Goal: Information Seeking & Learning: Understand process/instructions

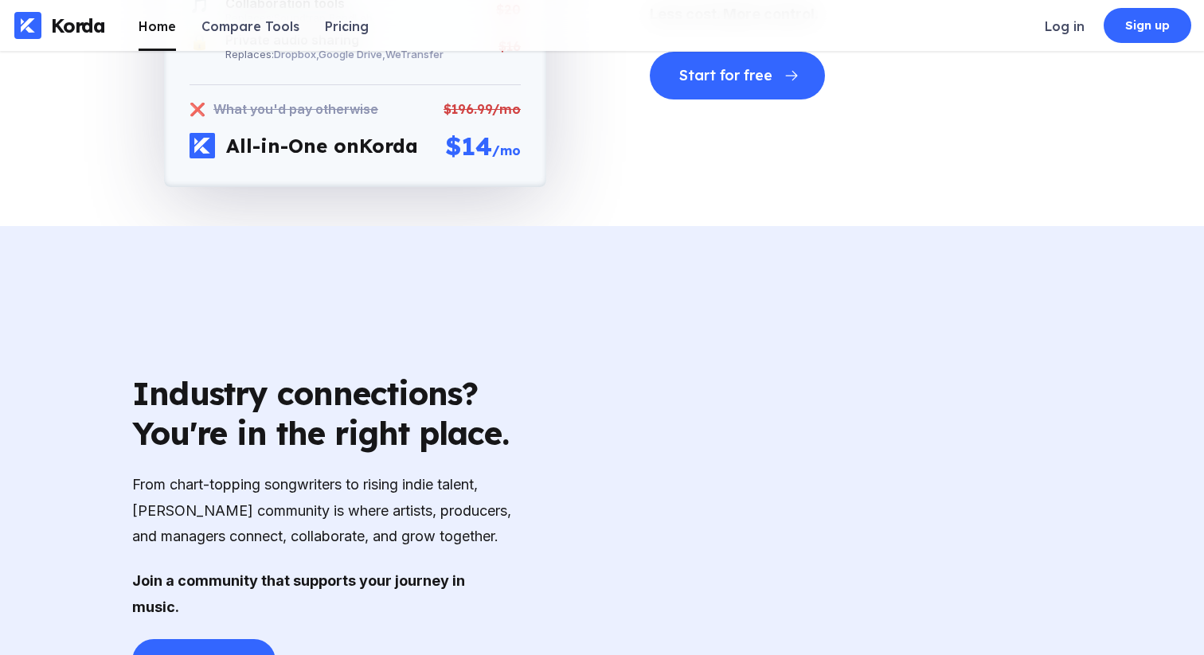
scroll to position [5115, 0]
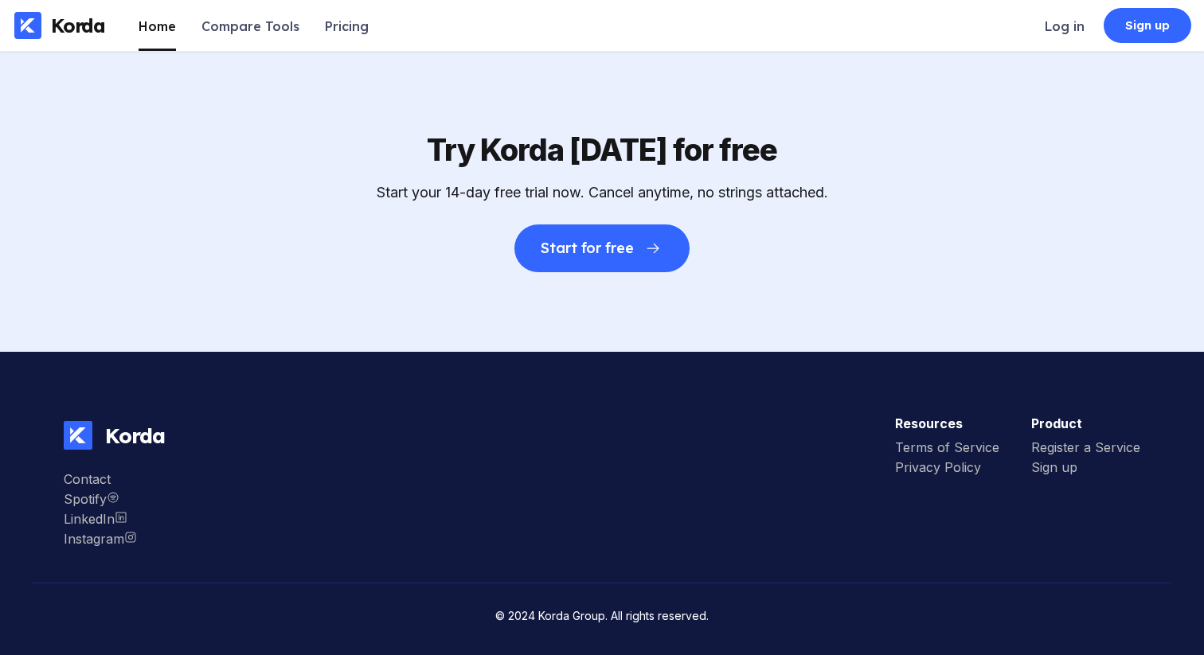
click at [782, 532] on div "Korda Contact Spotify LinkedIn Instagram Resources Terms of Service Privacy Pol…" at bounding box center [602, 483] width 1140 height 199
click at [933, 449] on div "Terms of Service" at bounding box center [947, 447] width 104 height 16
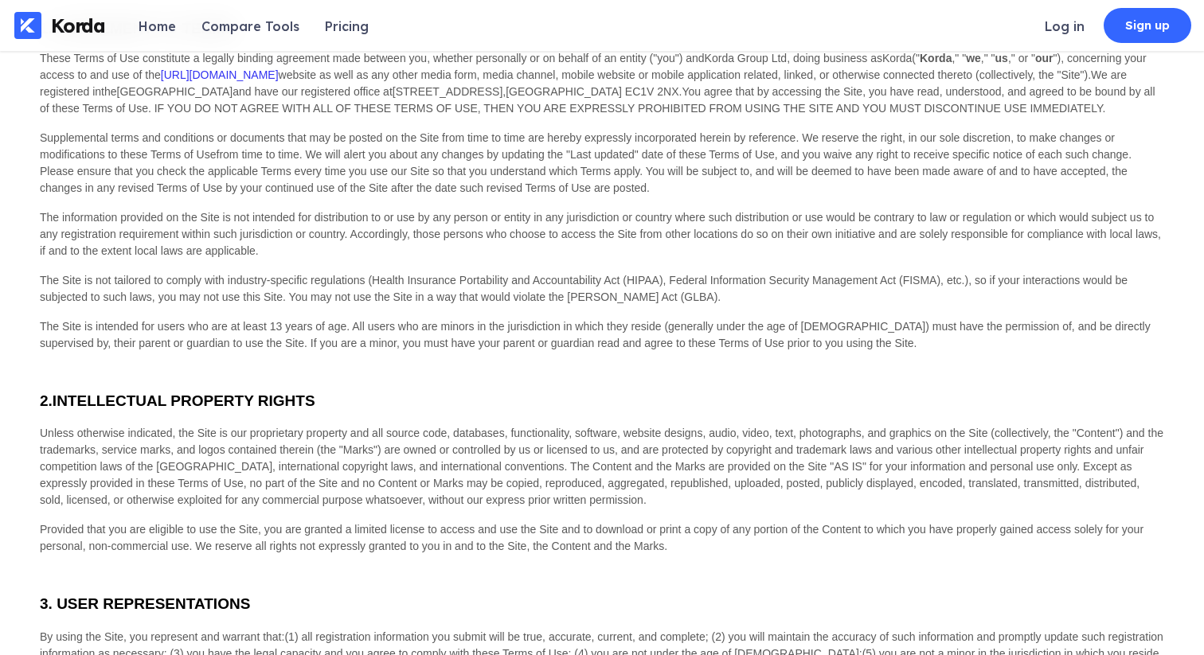
scroll to position [702, 0]
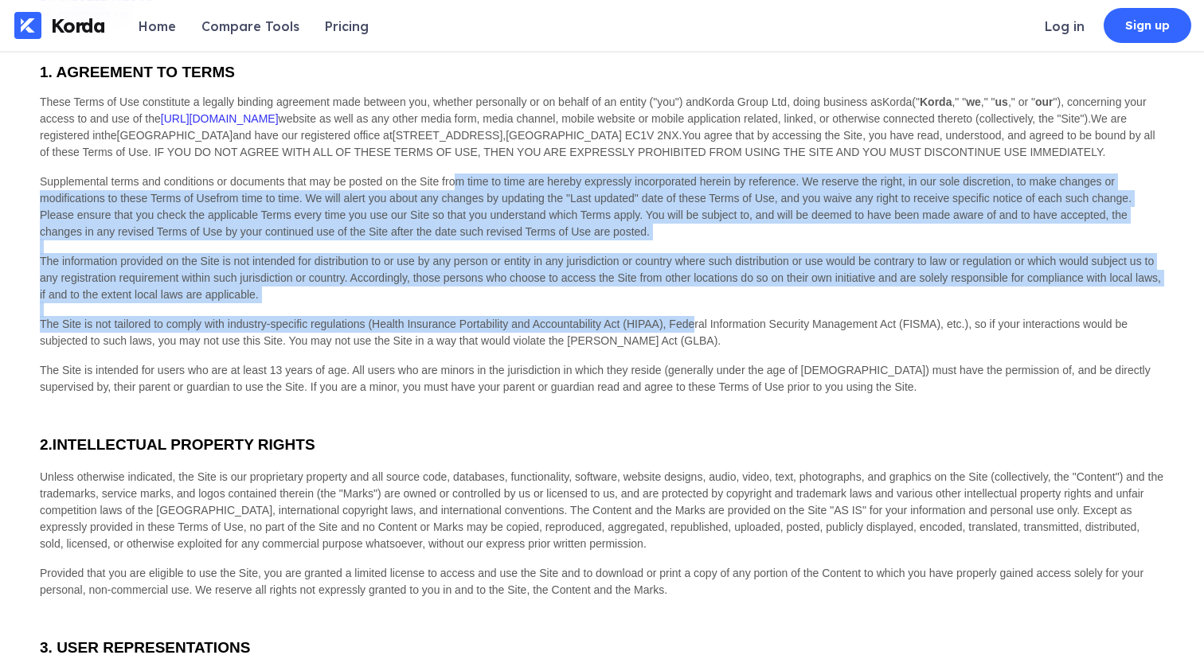
drag, startPoint x: 693, startPoint y: 314, endPoint x: 463, endPoint y: 163, distance: 274.7
click at [464, 174] on div "Supplemental terms and conditions or documents that may be posted on the Site f…" at bounding box center [602, 207] width 1124 height 67
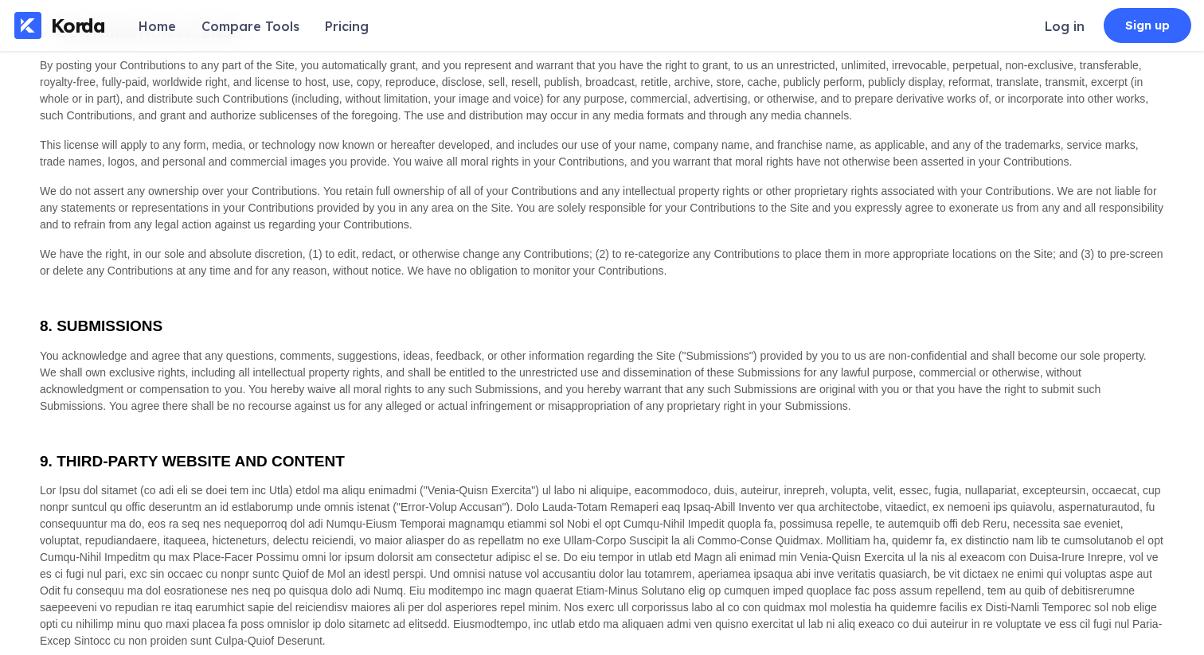
scroll to position [3076, 0]
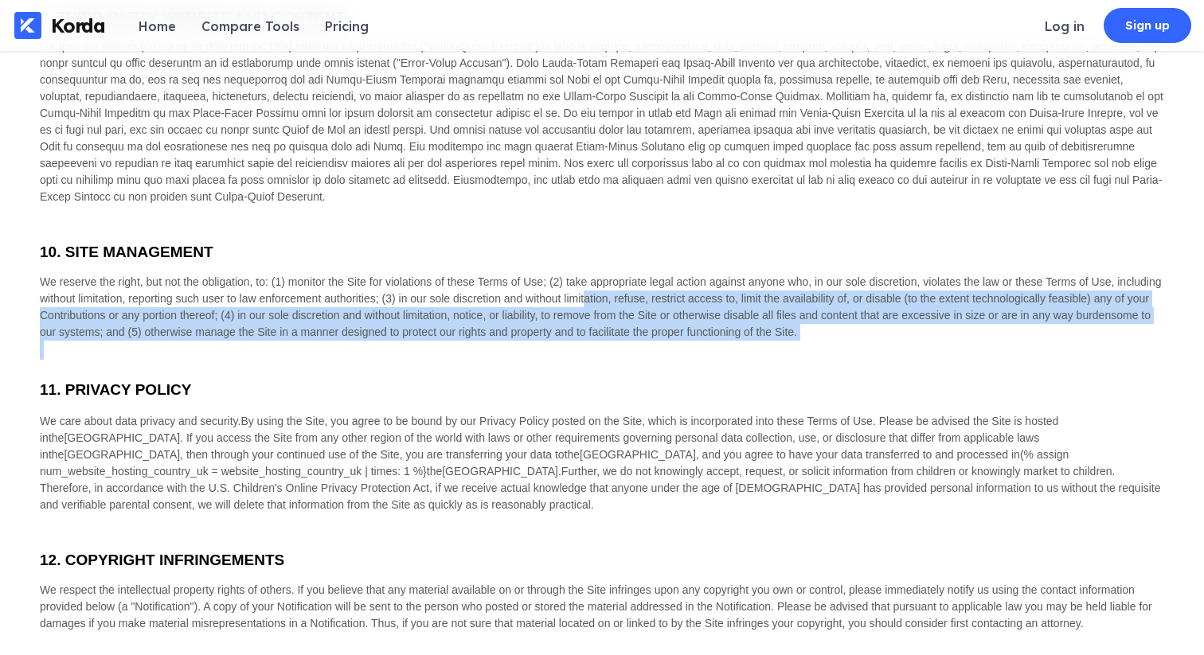
drag, startPoint x: 615, startPoint y: 307, endPoint x: 758, endPoint y: 342, distance: 147.5
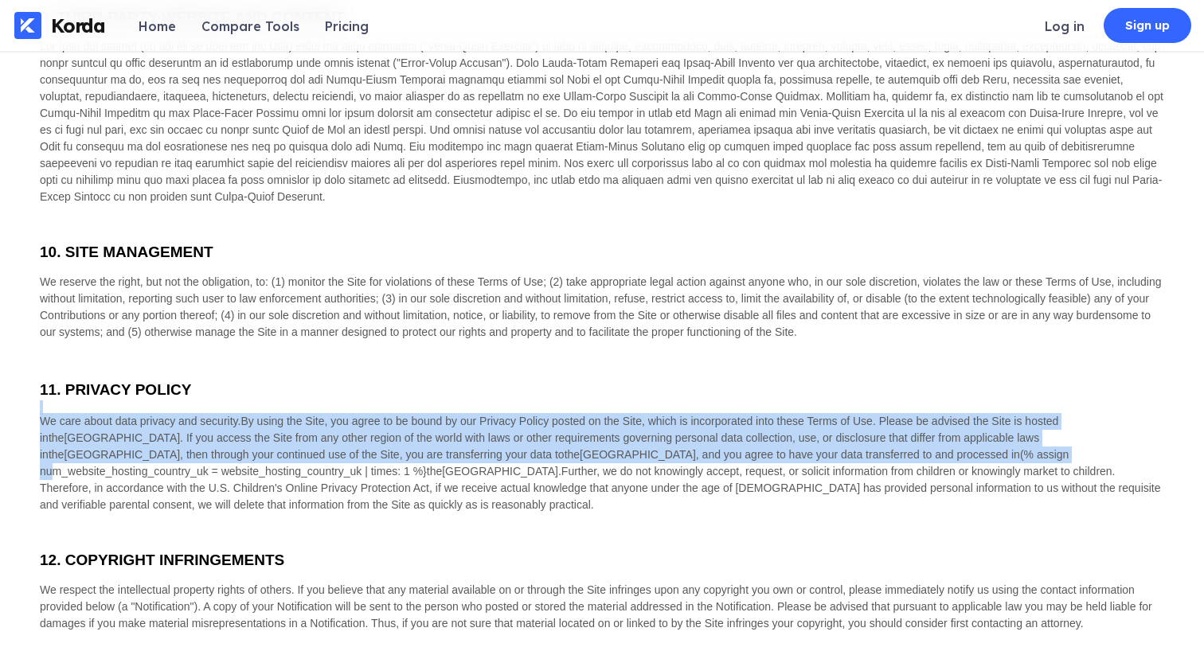
drag, startPoint x: 819, startPoint y: 451, endPoint x: 728, endPoint y: 395, distance: 106.5
click at [728, 395] on bdt "11. PRIVACY POLICY We care about data privacy and security. By using the Site, …" at bounding box center [602, 446] width 1124 height 135
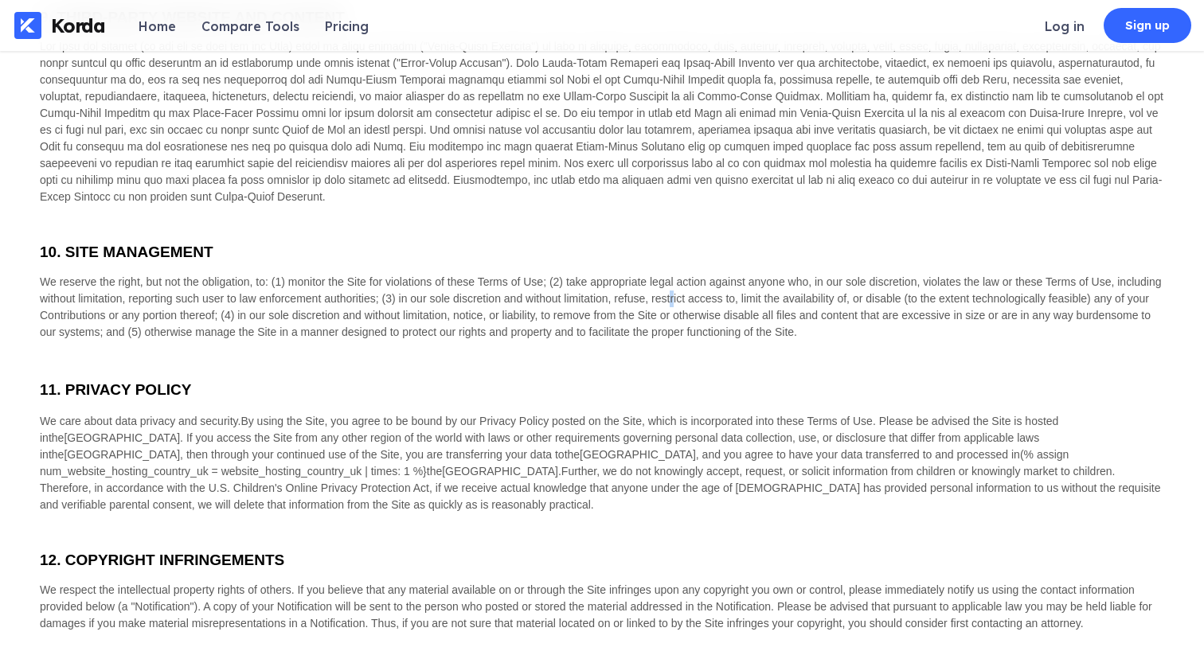
click at [673, 285] on span "We reserve the right, but not the obligation, to: (1) monitor the Site for viol…" at bounding box center [601, 306] width 1122 height 63
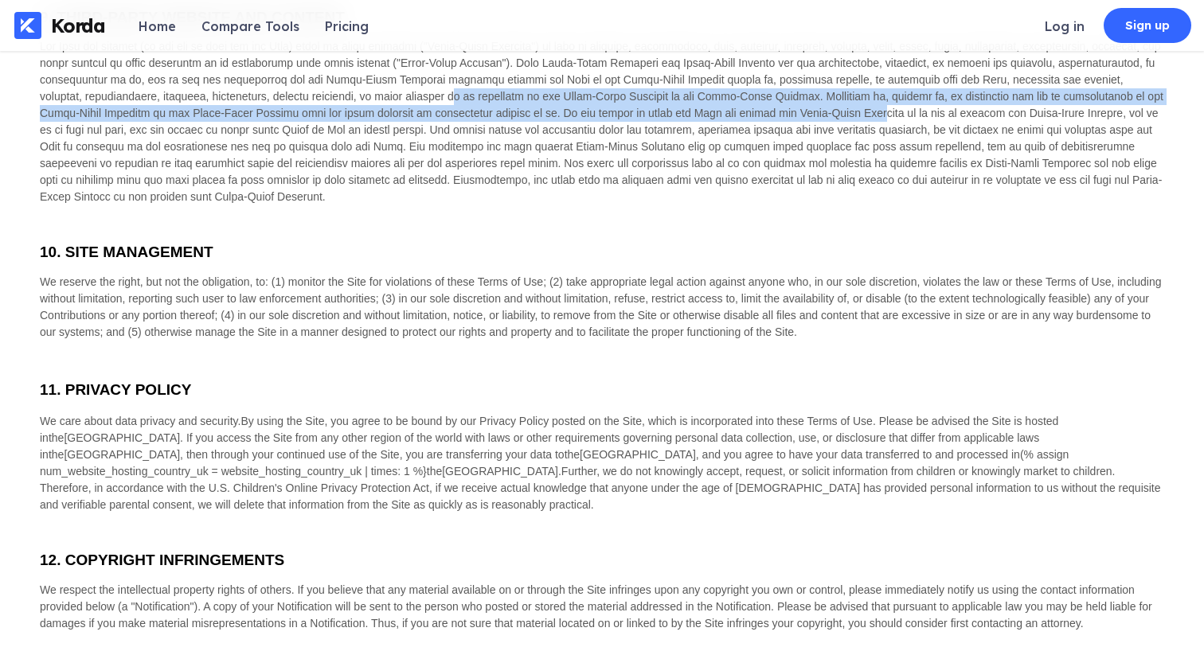
drag, startPoint x: 761, startPoint y: 109, endPoint x: 385, endPoint y: 94, distance: 376.1
click at [385, 94] on div at bounding box center [602, 121] width 1124 height 167
click at [420, 100] on span at bounding box center [601, 121] width 1123 height 163
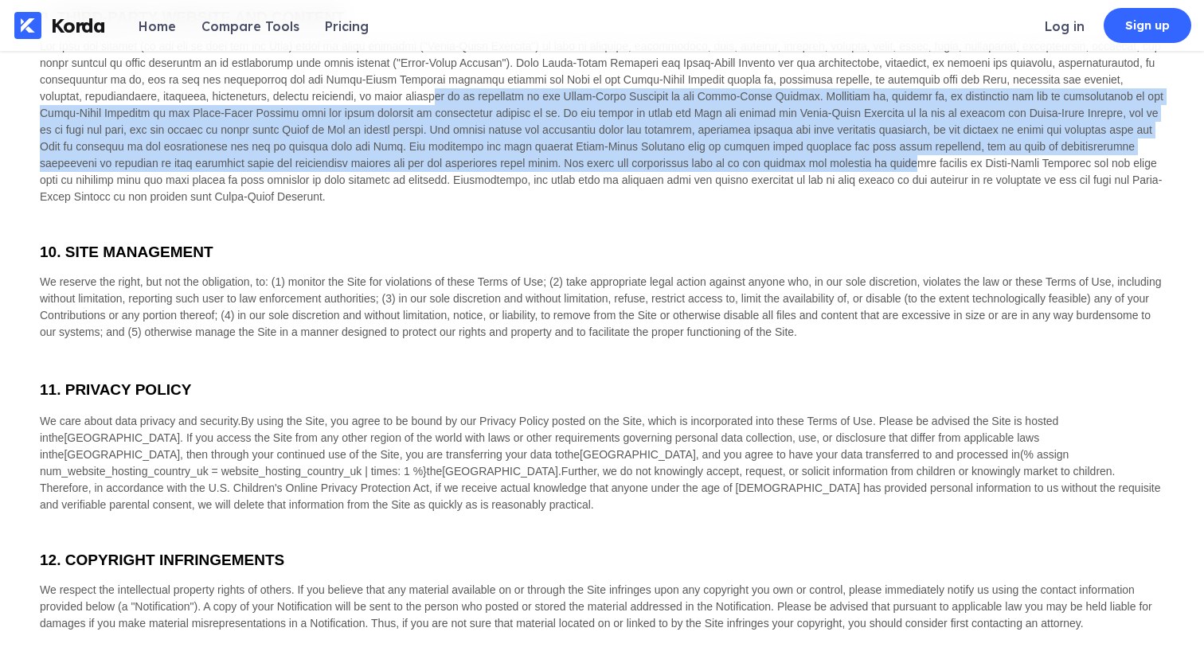
drag, startPoint x: 600, startPoint y: 144, endPoint x: 778, endPoint y: 148, distance: 177.6
click at [778, 148] on span at bounding box center [601, 121] width 1123 height 163
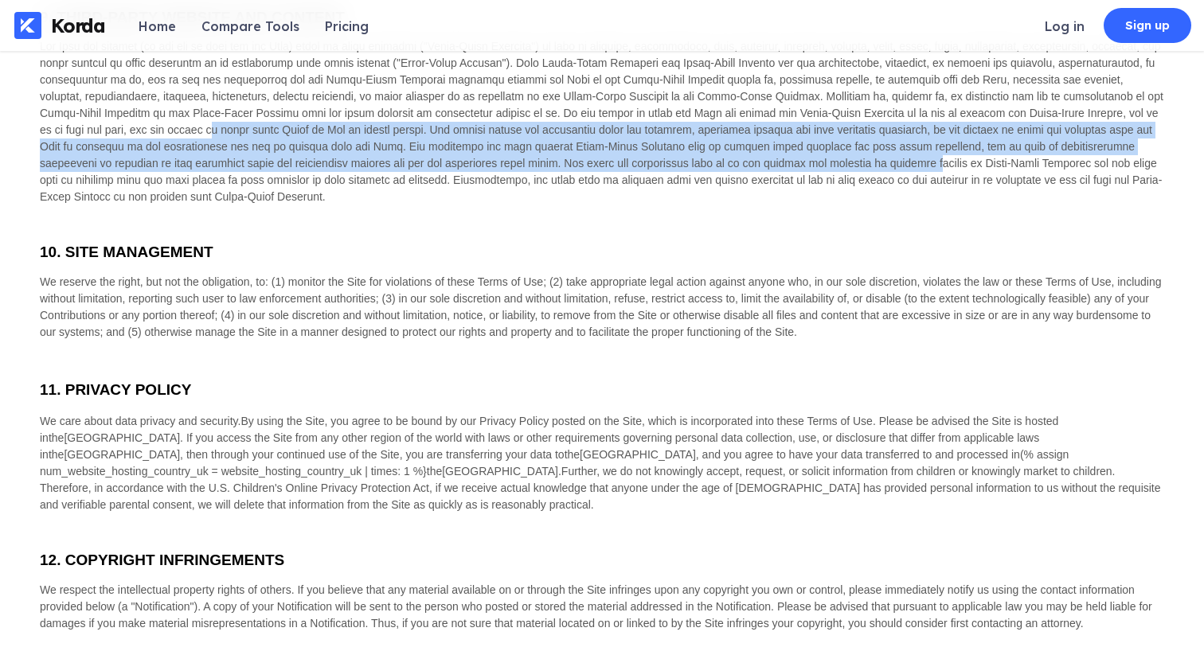
drag, startPoint x: 801, startPoint y: 154, endPoint x: 104, endPoint y: 121, distance: 698.2
click at [104, 121] on span at bounding box center [601, 121] width 1123 height 163
click at [144, 116] on span at bounding box center [601, 121] width 1123 height 163
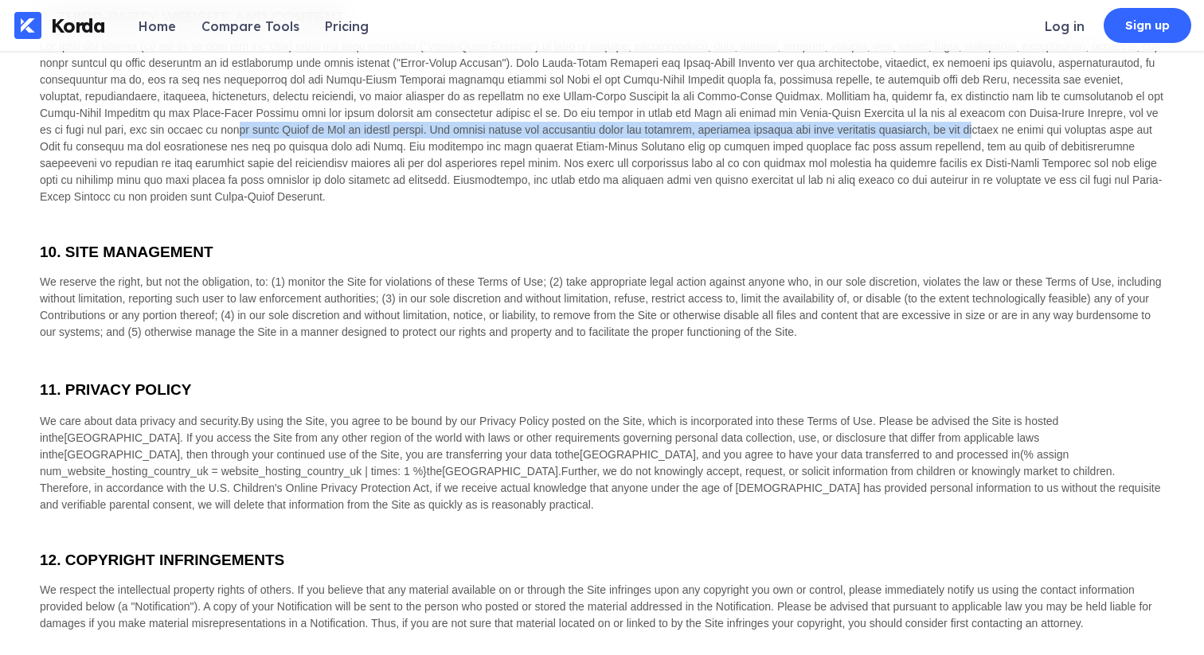
drag, startPoint x: 130, startPoint y: 116, endPoint x: 803, endPoint y: 84, distance: 674.3
click at [862, 115] on span at bounding box center [601, 121] width 1123 height 163
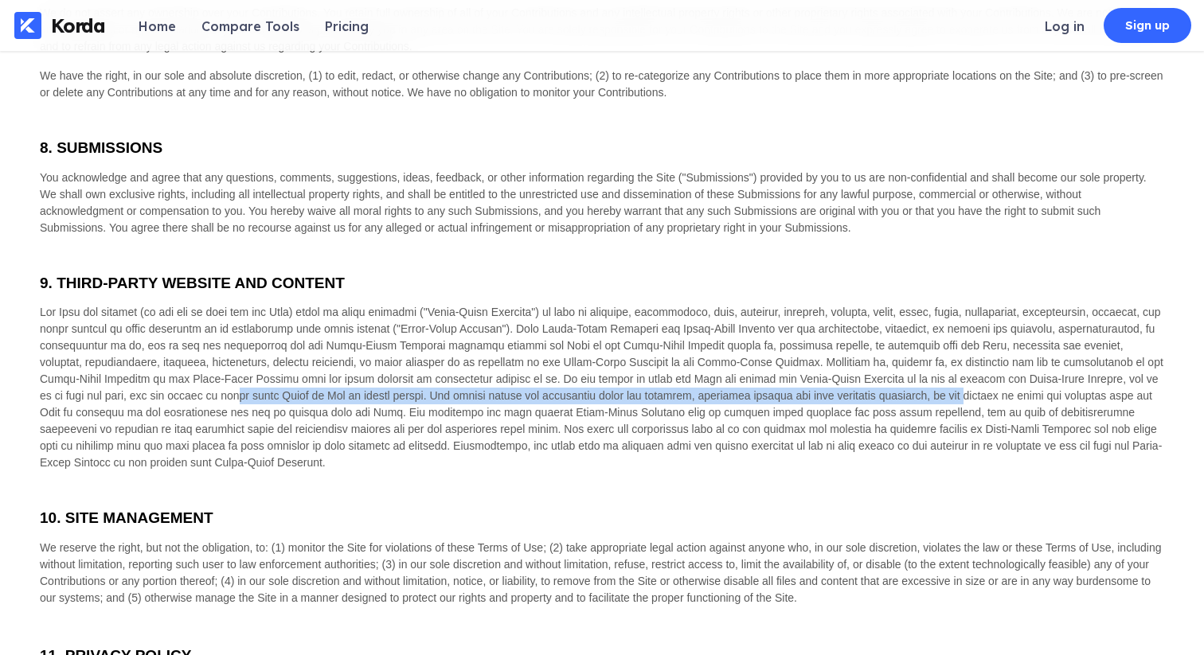
scroll to position [2817, 0]
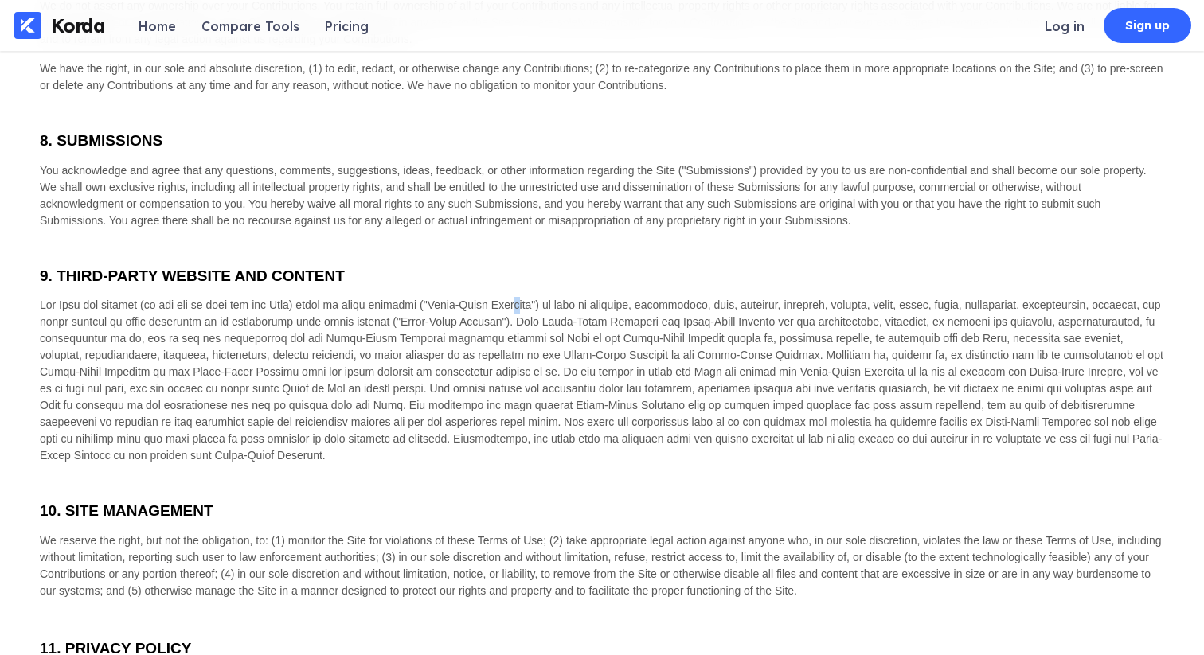
click at [518, 299] on span at bounding box center [601, 380] width 1123 height 163
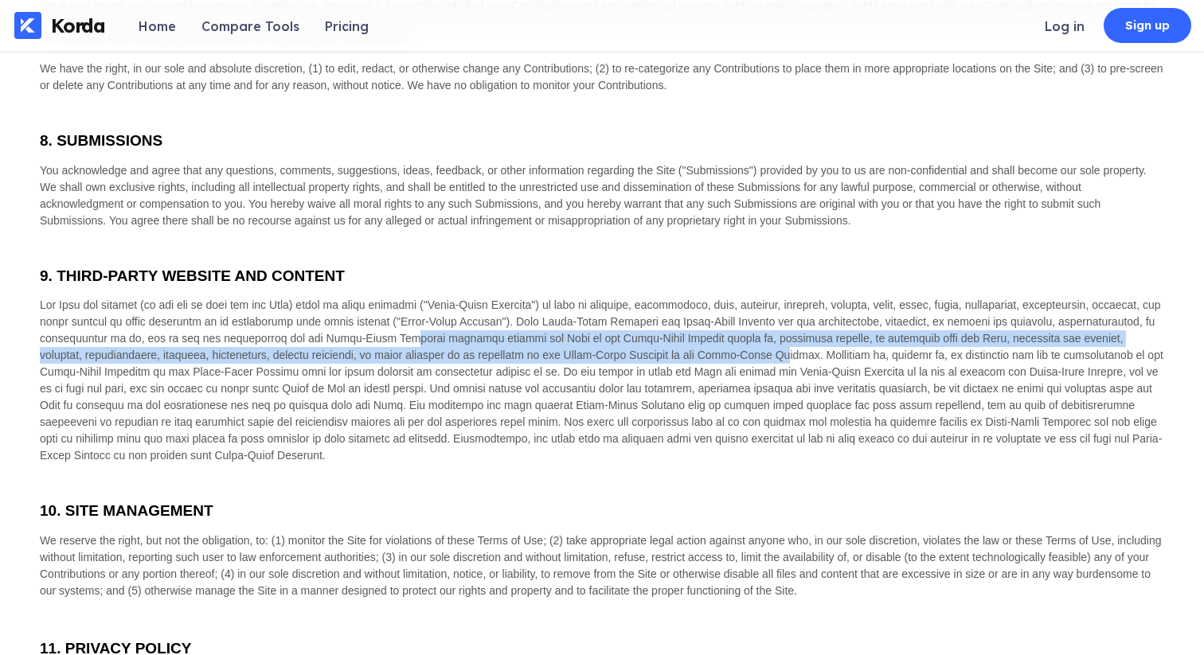
drag, startPoint x: 400, startPoint y: 329, endPoint x: 697, endPoint y: 351, distance: 297.8
click at [697, 351] on span at bounding box center [601, 380] width 1123 height 163
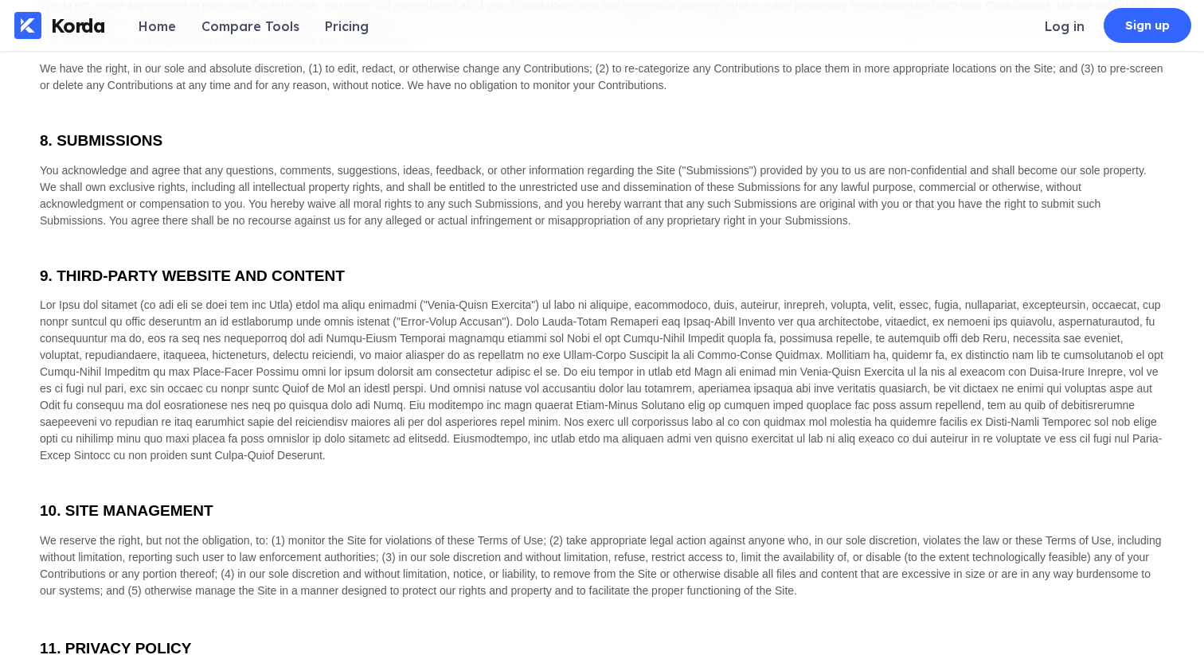
click at [697, 351] on span at bounding box center [601, 380] width 1123 height 163
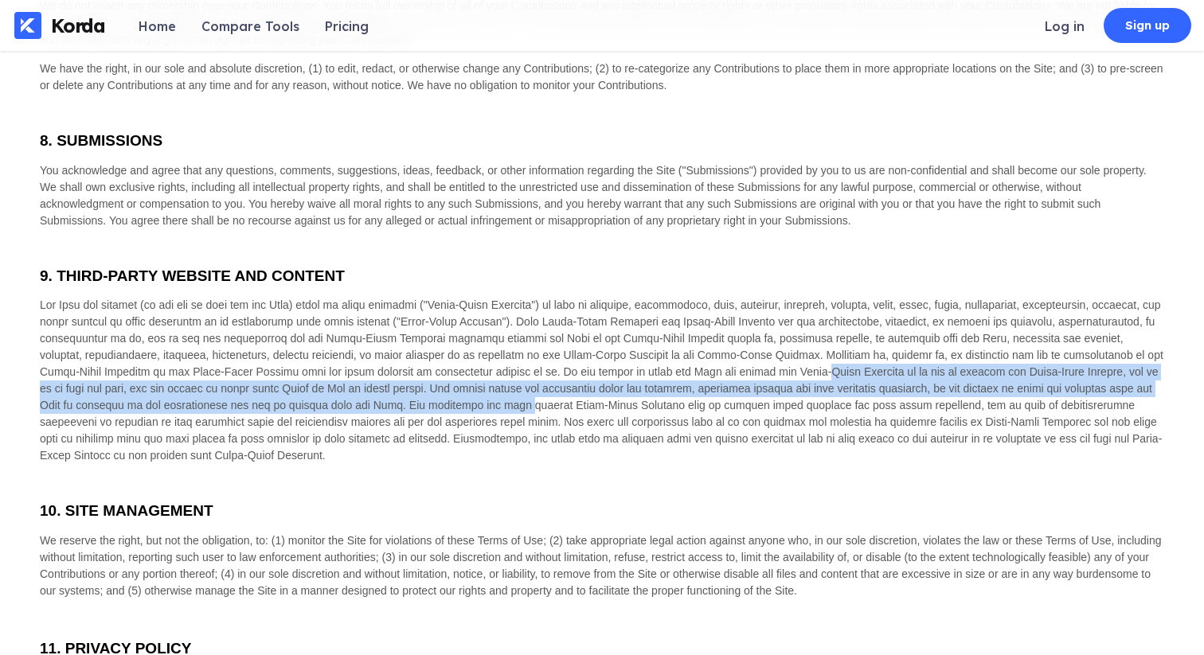
drag, startPoint x: 705, startPoint y: 354, endPoint x: 387, endPoint y: 404, distance: 322.4
click at [387, 404] on div at bounding box center [602, 380] width 1124 height 167
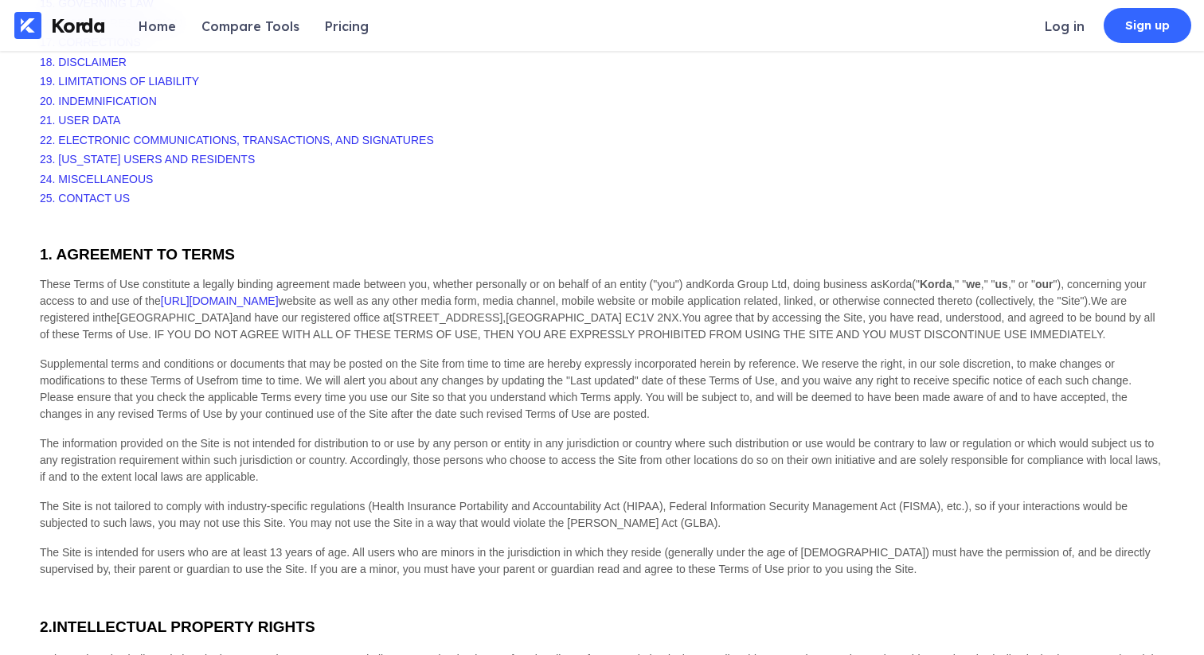
scroll to position [0, 0]
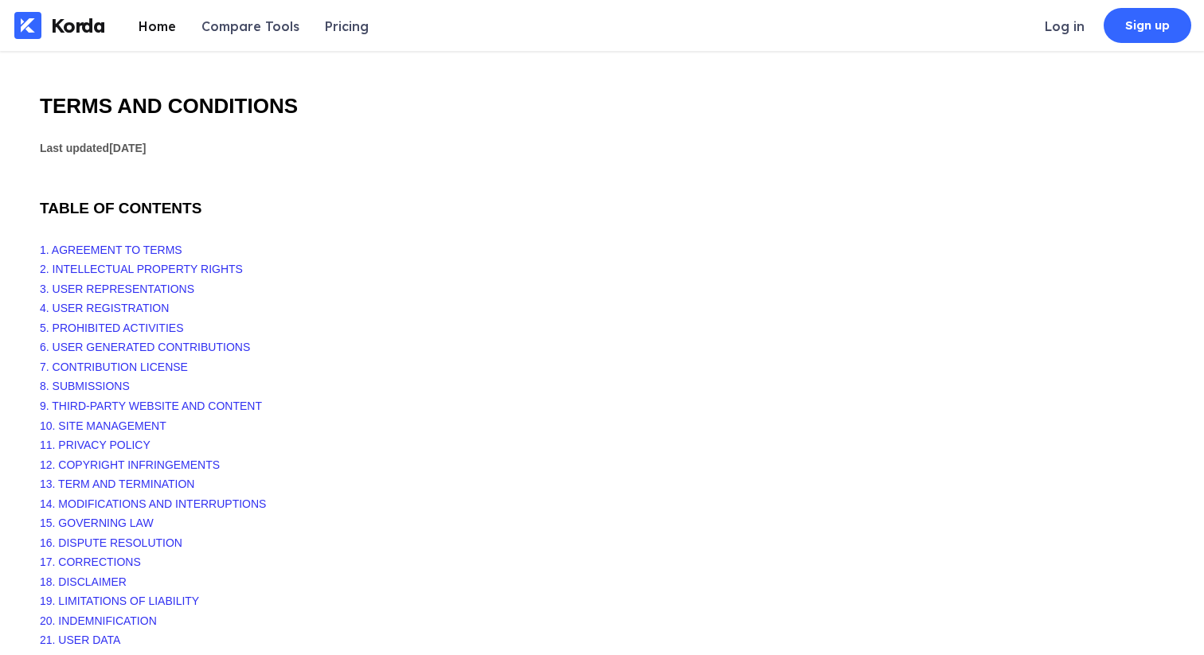
click at [150, 23] on div "Home" at bounding box center [157, 26] width 37 height 16
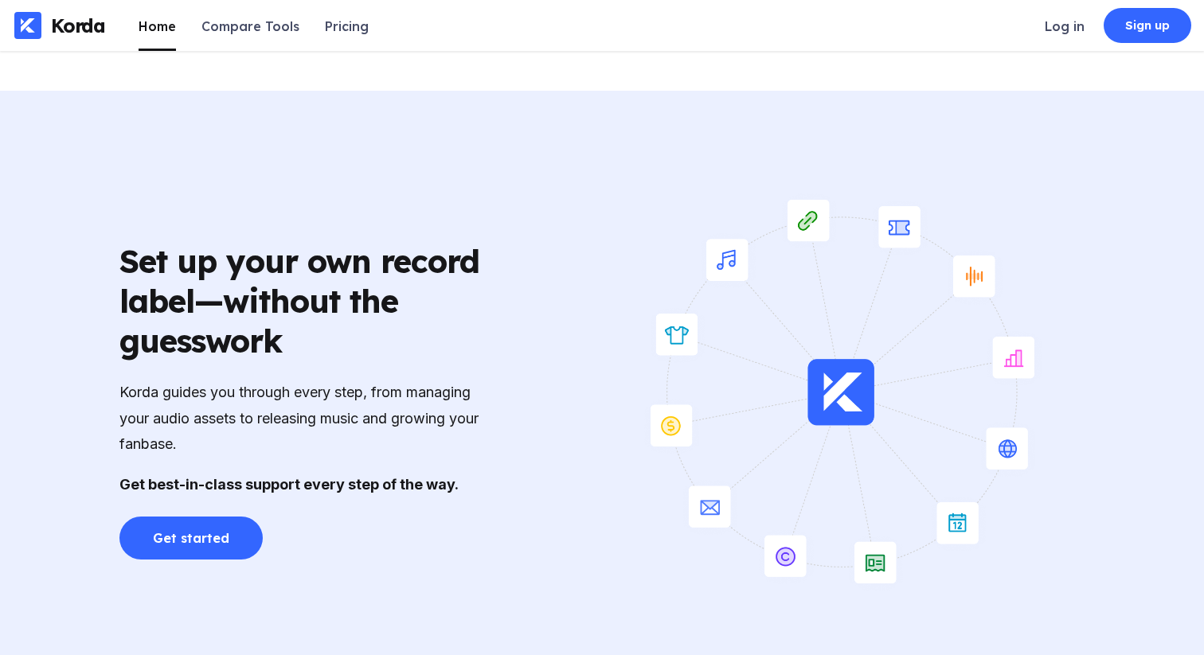
scroll to position [2150, 0]
